Goal: Find specific page/section: Find specific page/section

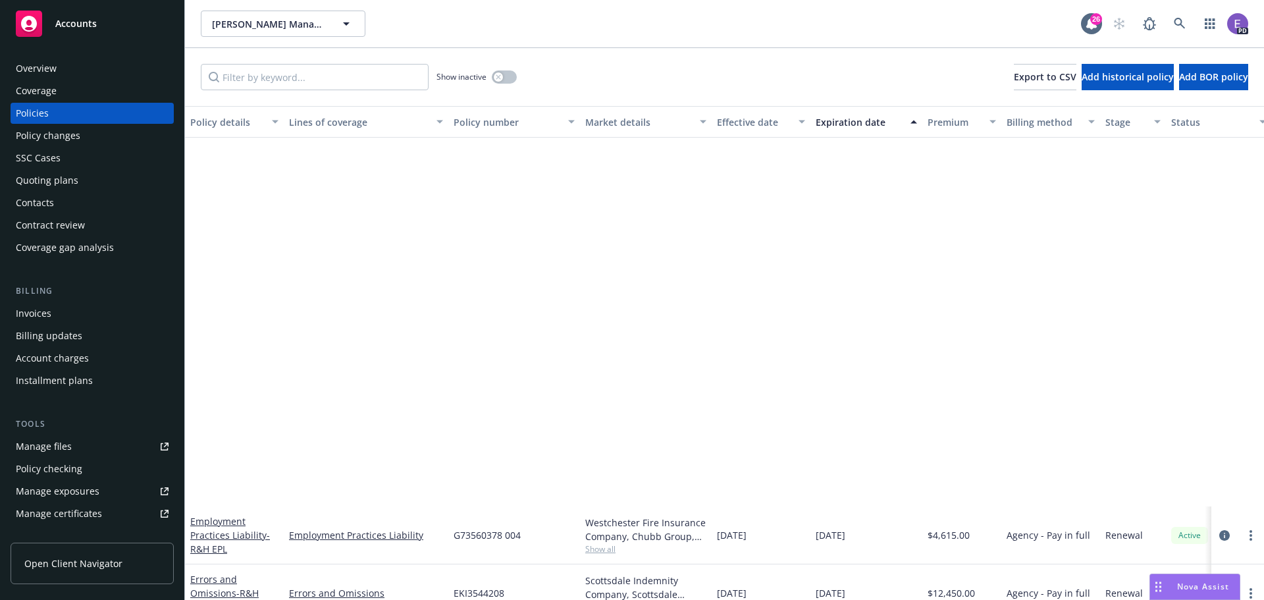
scroll to position [462, 0]
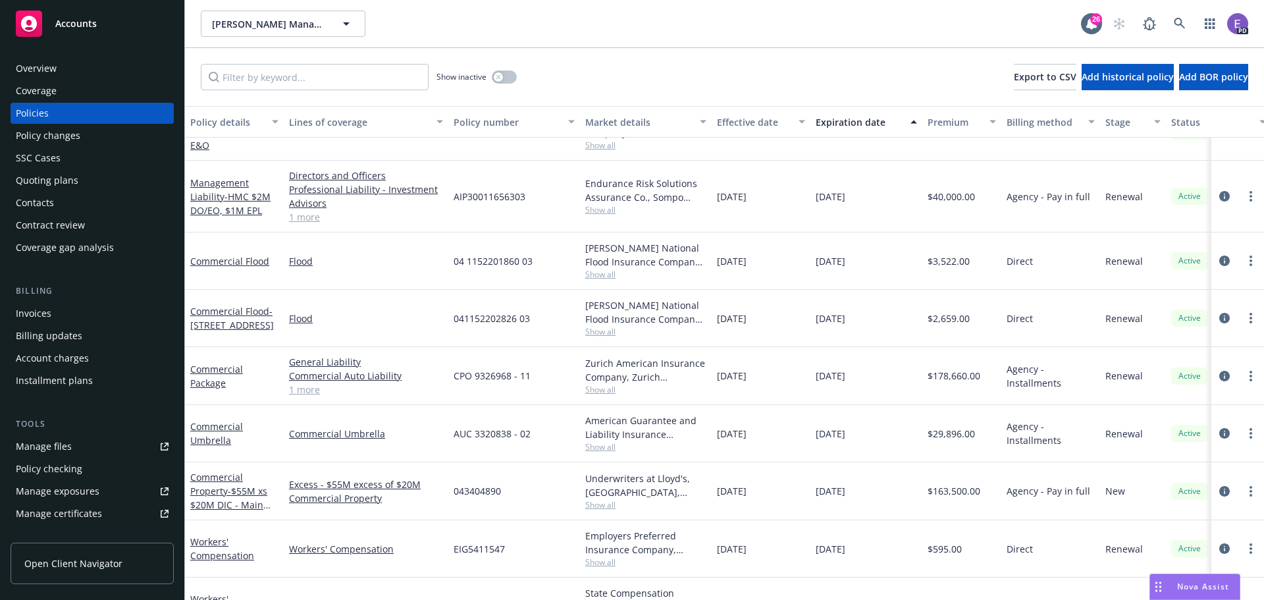
click at [78, 20] on span "Accounts" at bounding box center [75, 23] width 41 height 11
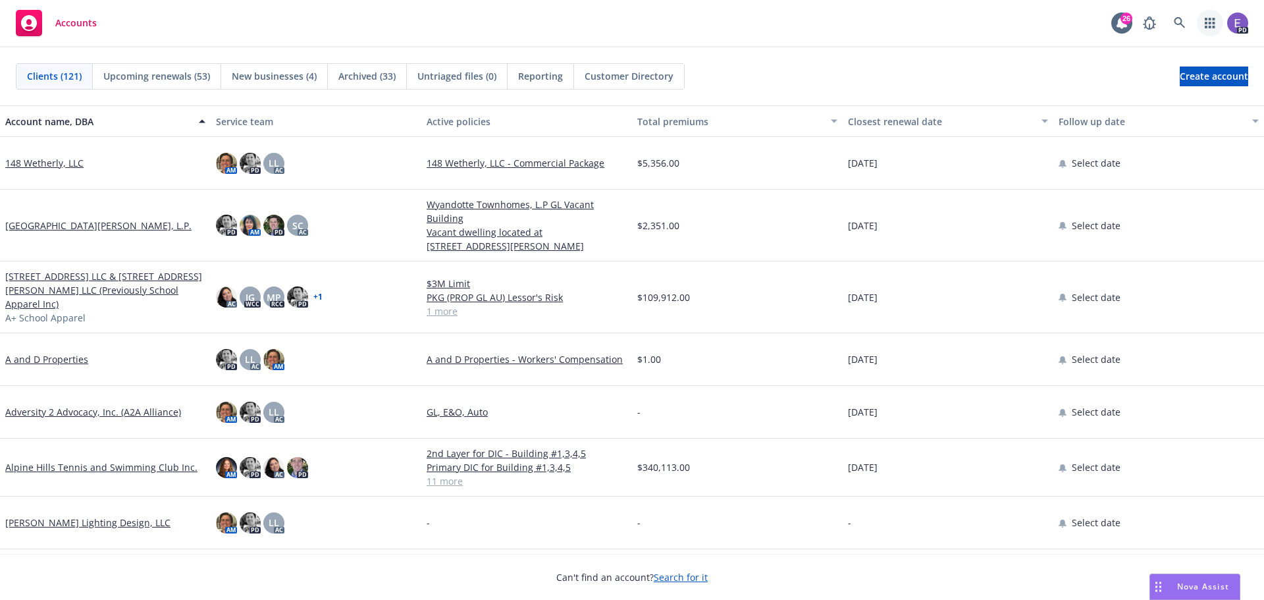
click at [1208, 26] on icon "button" at bounding box center [1210, 23] width 11 height 11
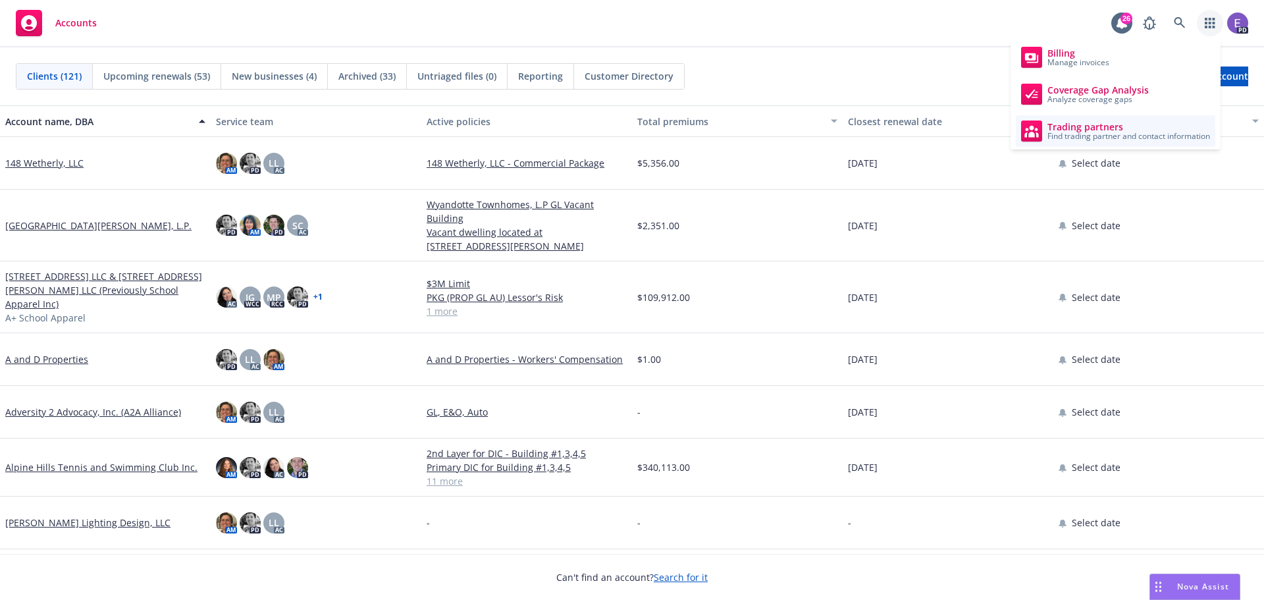
click at [1075, 128] on span "Trading partners" at bounding box center [1129, 127] width 163 height 11
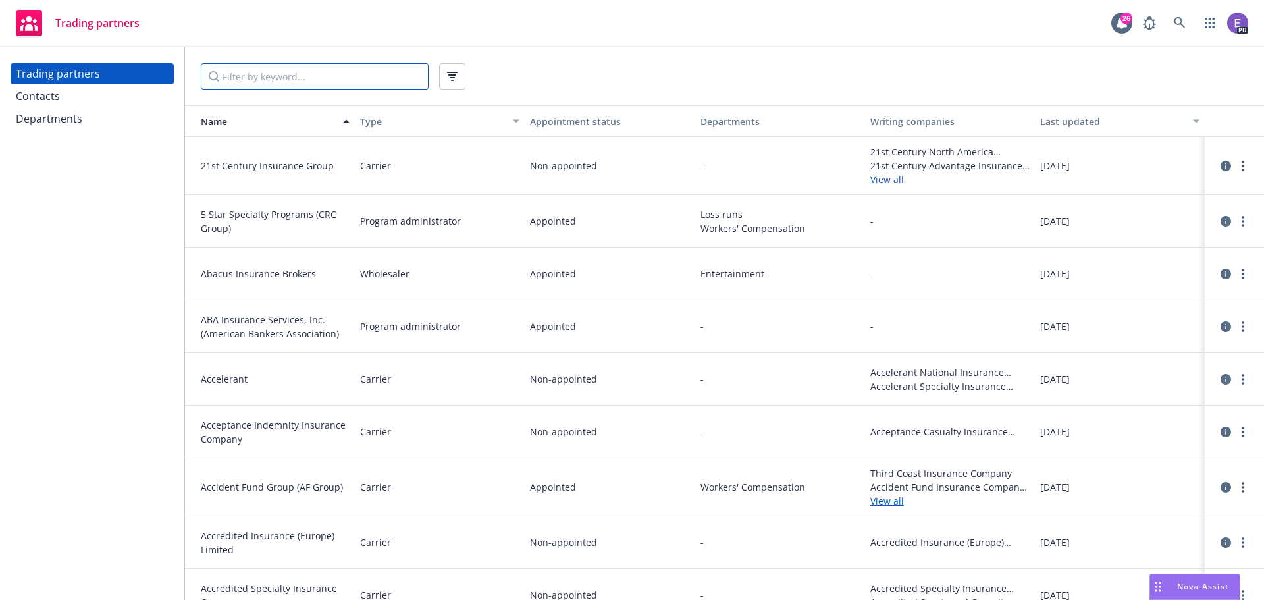
click at [264, 83] on input "Filter by keyword..." at bounding box center [315, 76] width 228 height 26
paste input "Lawyer’s Mutual"
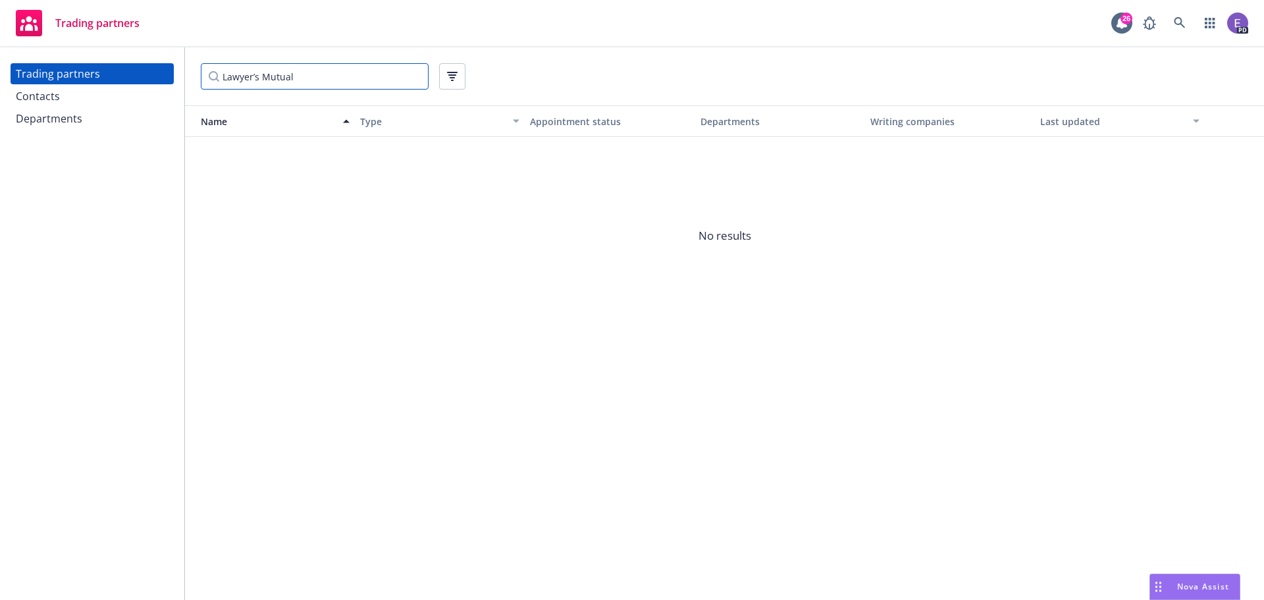
type input "Lawyer’s Mutual"
drag, startPoint x: 303, startPoint y: 76, endPoint x: 161, endPoint y: 79, distance: 142.3
click at [161, 79] on div "Trading partners Contacts Departments Lawyer’s Mutual Name Type Appointment sta…" at bounding box center [632, 323] width 1264 height 552
